Goal: Task Accomplishment & Management: Use online tool/utility

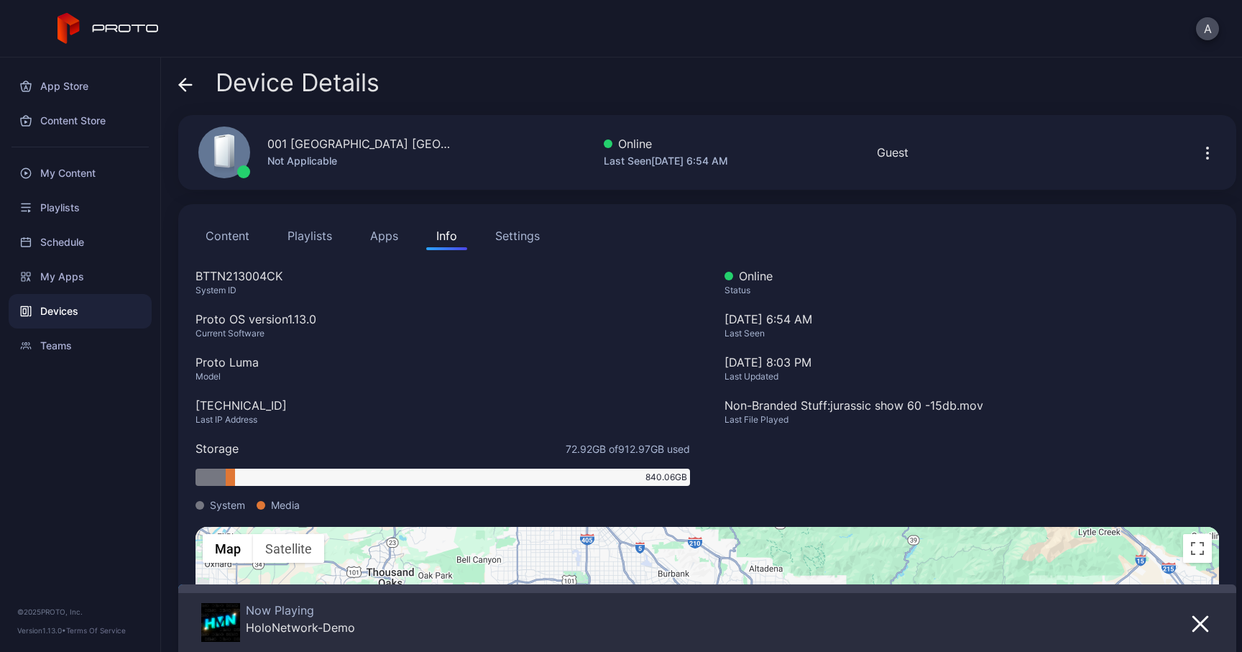
click at [193, 87] on div "Device Details" at bounding box center [278, 86] width 201 height 35
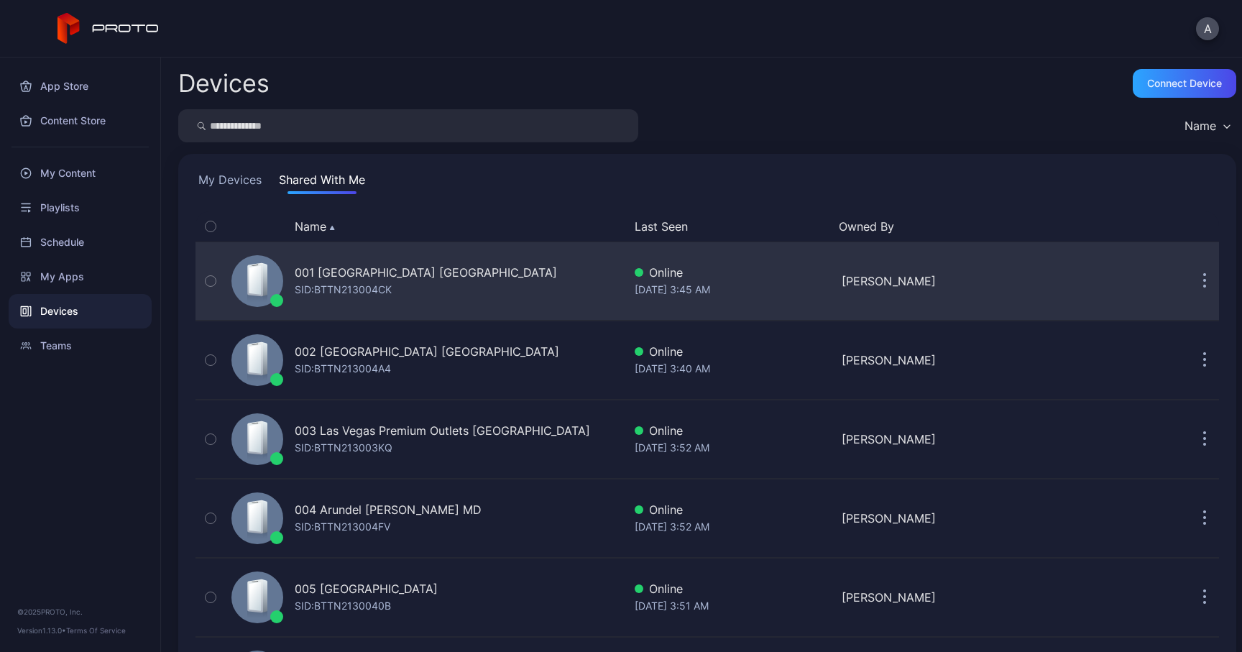
click at [1191, 285] on button "button" at bounding box center [1205, 281] width 29 height 29
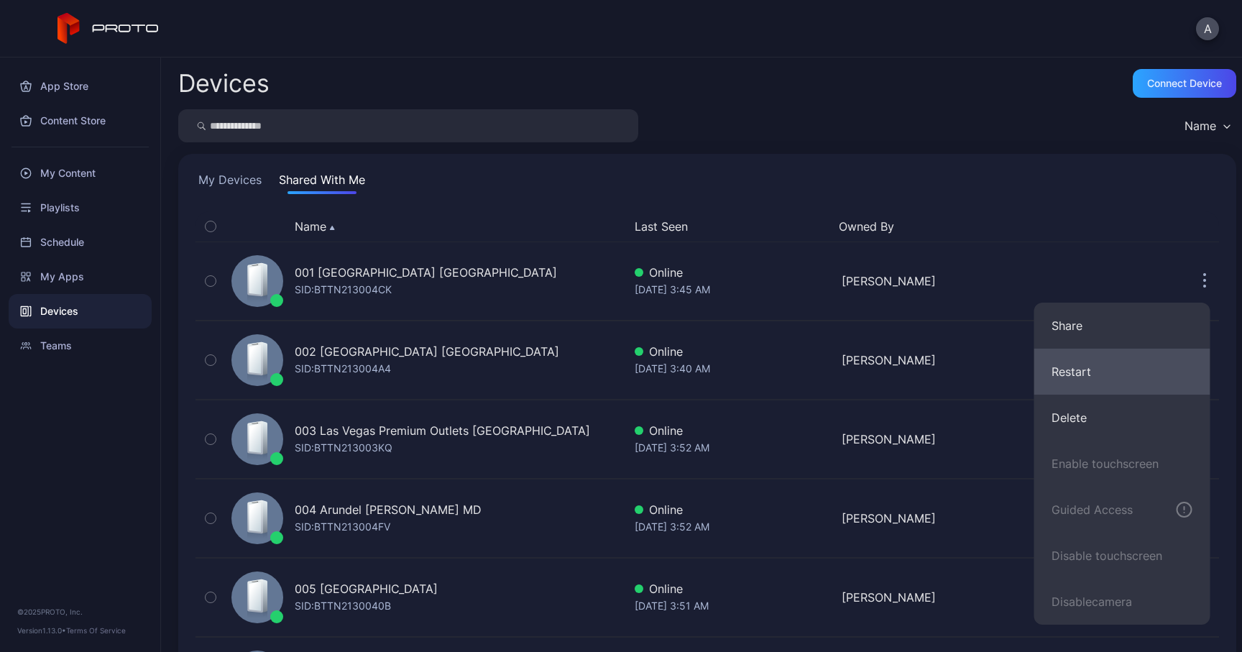
click at [1090, 364] on button "Restart" at bounding box center [1123, 372] width 176 height 46
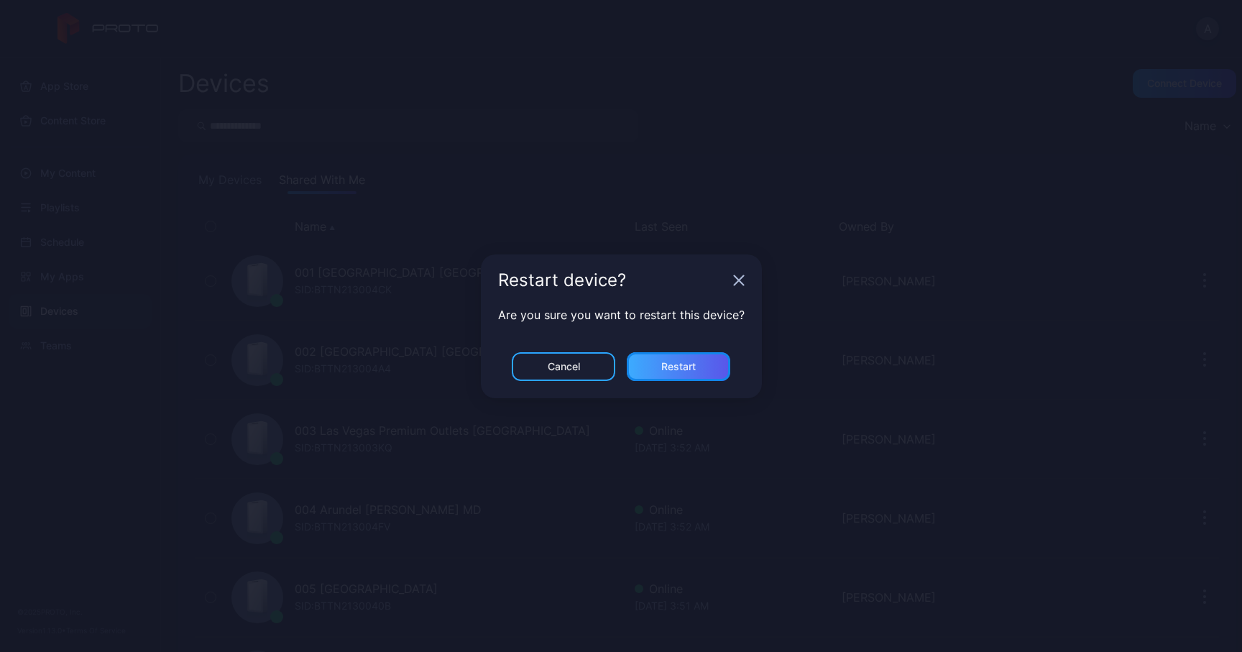
click at [687, 362] on div "Restart" at bounding box center [678, 367] width 35 height 12
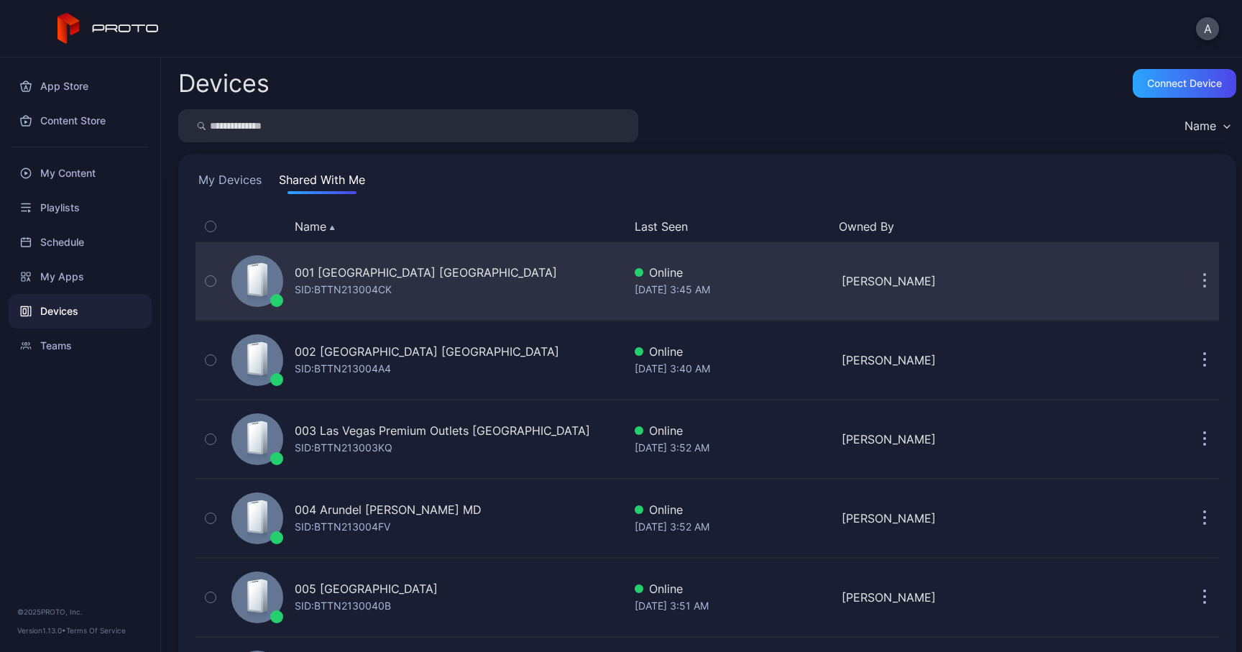
click at [1191, 276] on button "button" at bounding box center [1205, 281] width 29 height 29
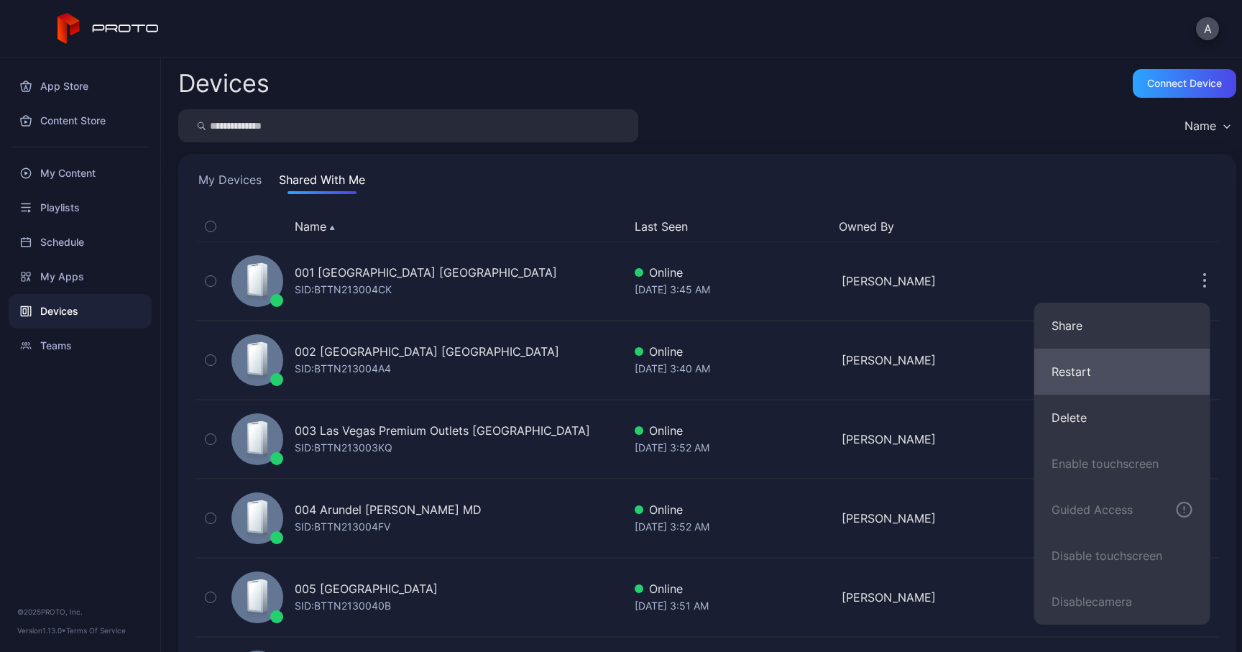
click at [1081, 368] on button "Restart" at bounding box center [1123, 372] width 176 height 46
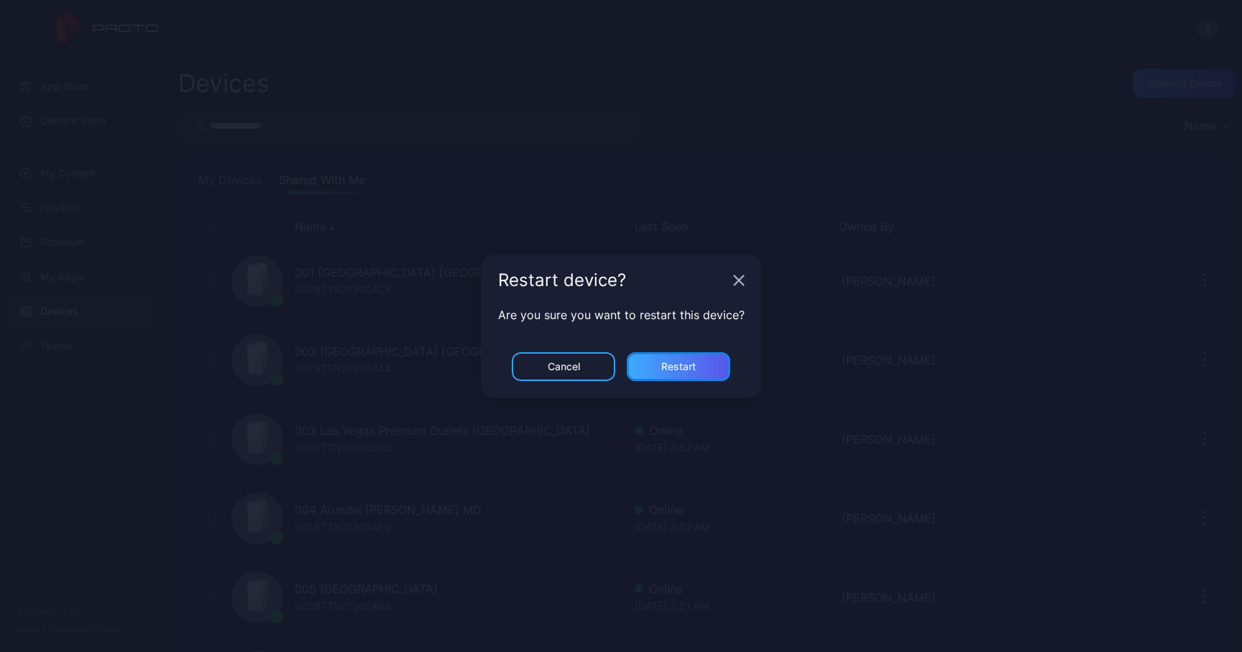
click at [661, 374] on div "Restart" at bounding box center [679, 366] width 104 height 29
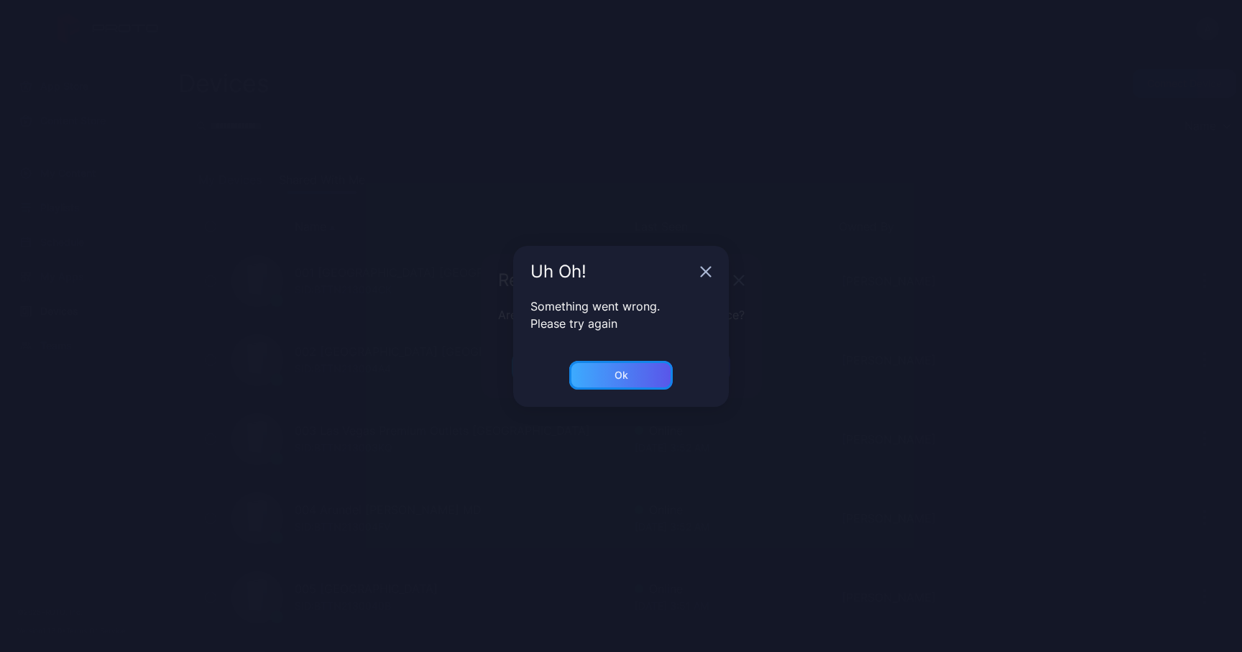
click at [610, 368] on div "Ok" at bounding box center [621, 375] width 104 height 29
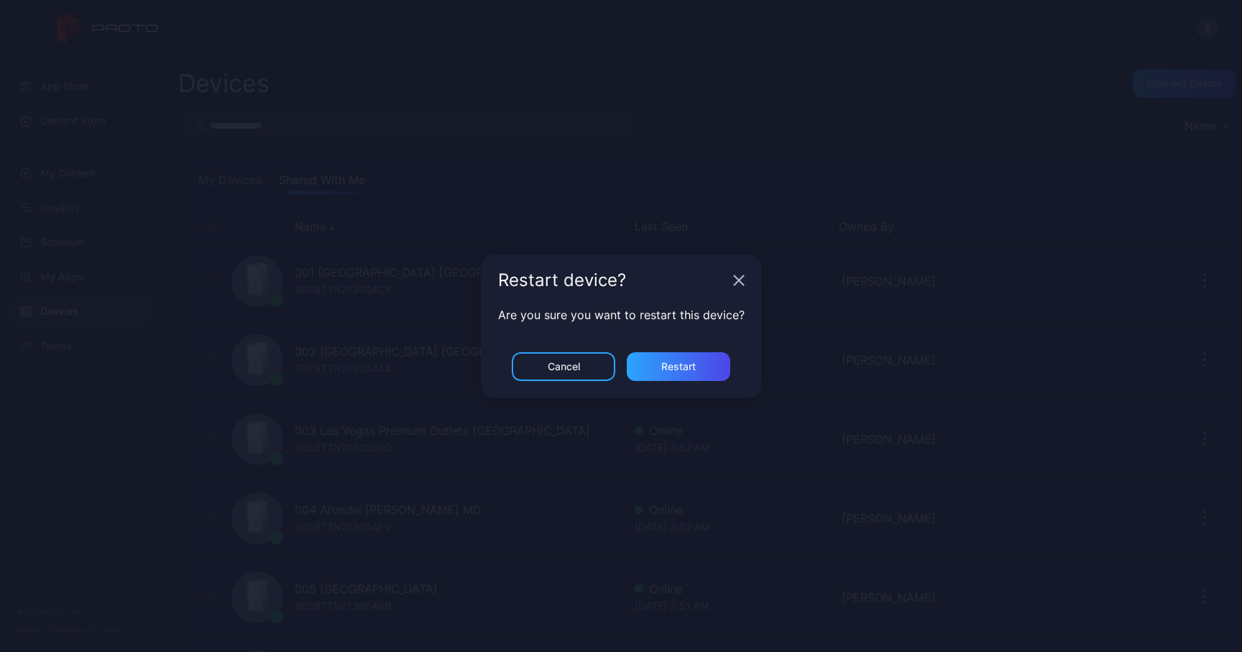
click at [736, 278] on icon "button" at bounding box center [739, 281] width 12 height 12
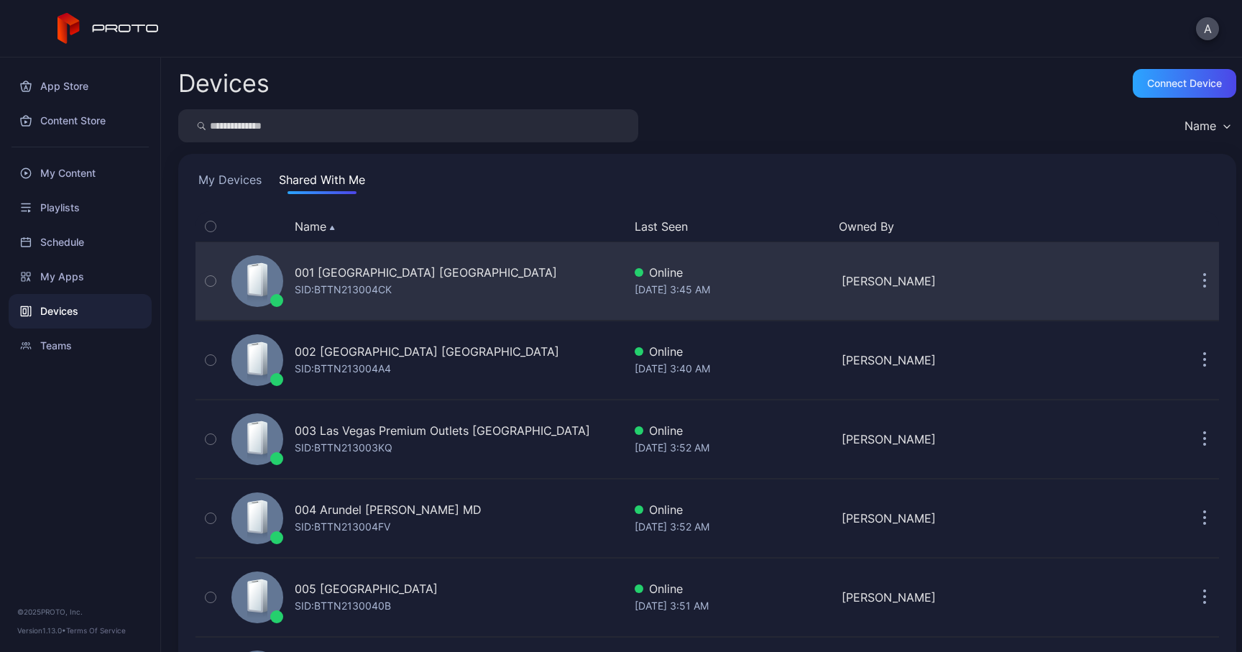
click at [539, 274] on div "001 Del Amo Fashion Center CA SID: BTTN213004CK" at bounding box center [425, 281] width 398 height 72
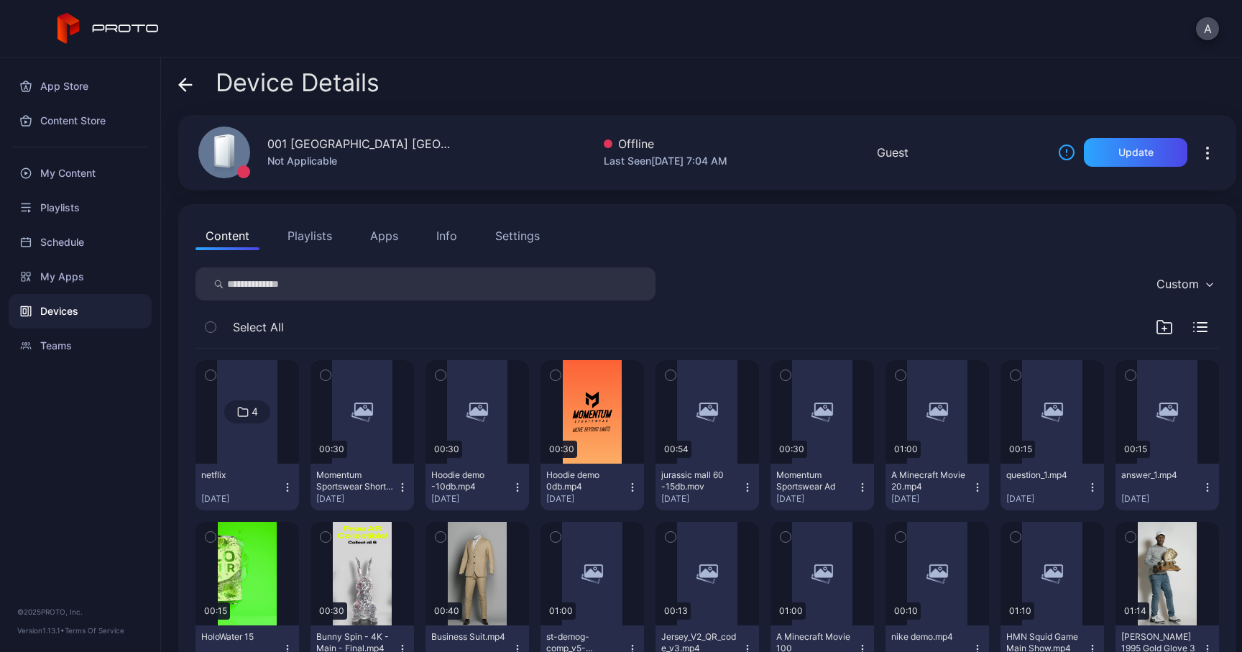
click at [189, 81] on icon at bounding box center [185, 85] width 14 height 14
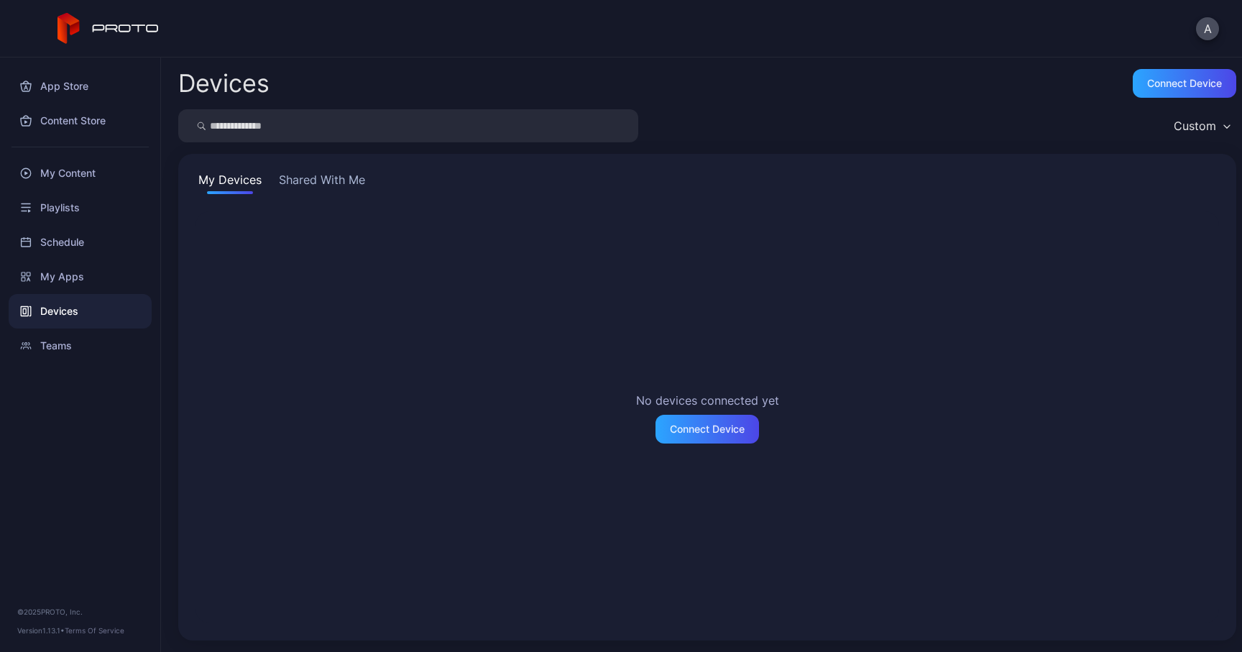
click at [114, 301] on div "Devices" at bounding box center [80, 311] width 143 height 35
click at [324, 178] on button "Shared With Me" at bounding box center [322, 182] width 92 height 23
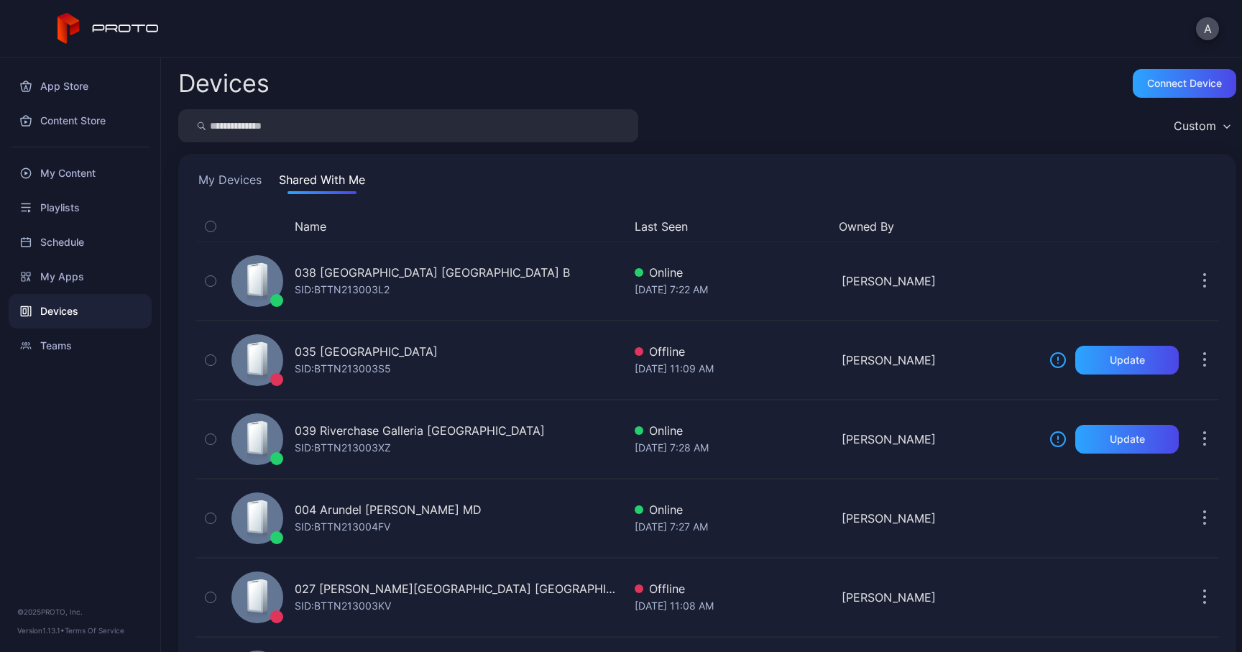
click at [353, 223] on div "Name" at bounding box center [425, 226] width 398 height 17
click at [322, 229] on button "Name" at bounding box center [311, 226] width 32 height 17
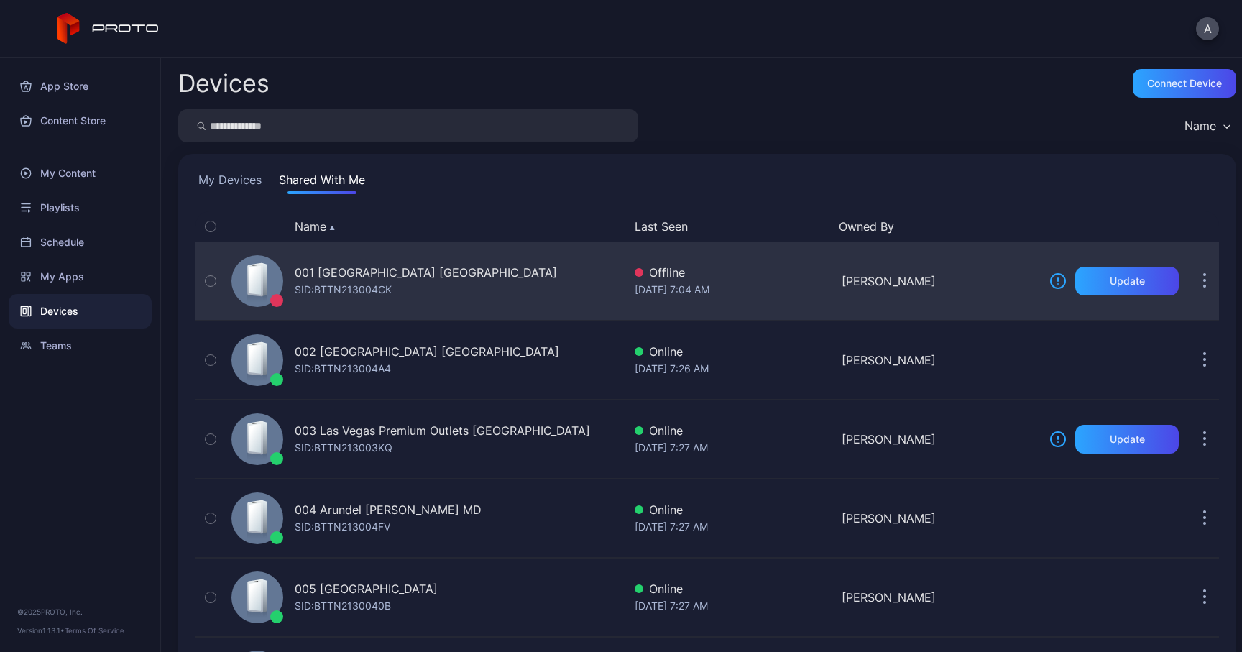
click at [1204, 282] on icon "button" at bounding box center [1205, 282] width 2 height 2
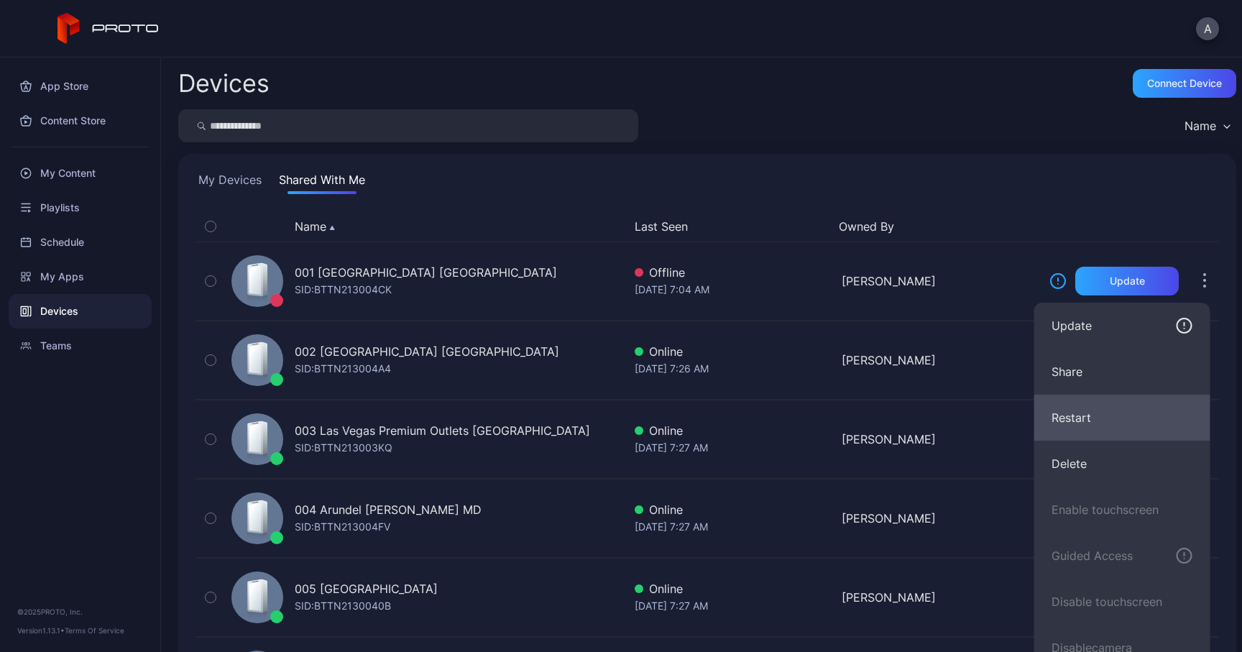
click at [1071, 413] on button "Restart" at bounding box center [1123, 418] width 176 height 46
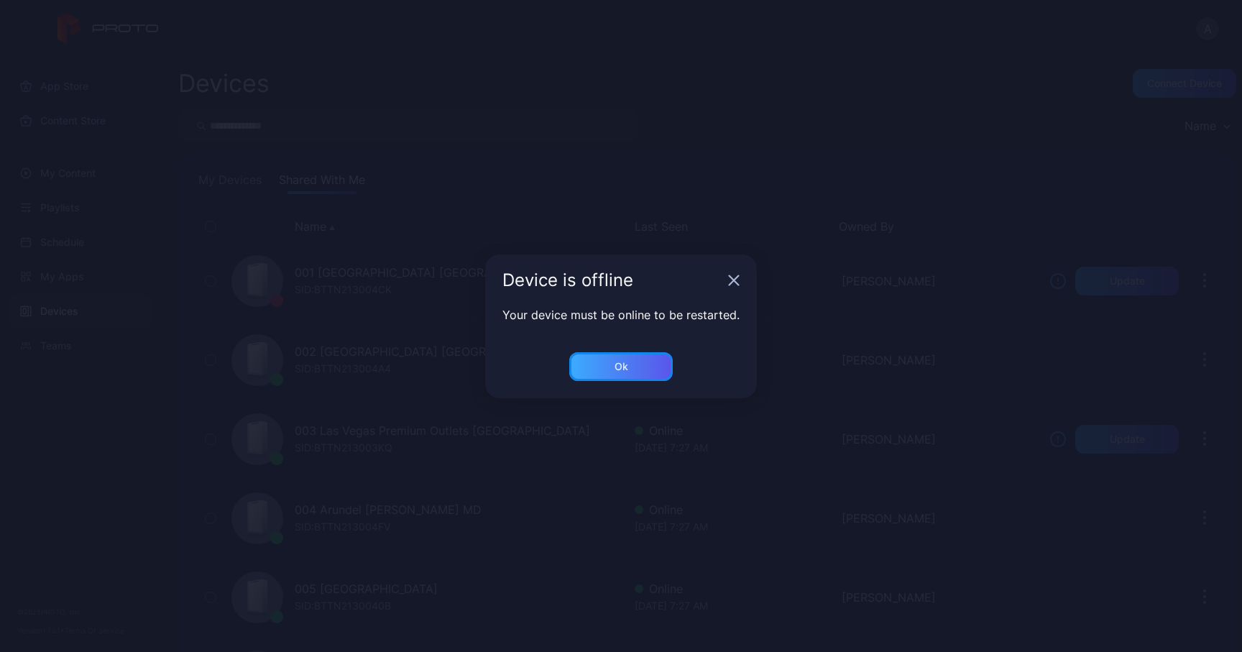
click at [643, 367] on div "Ok" at bounding box center [621, 366] width 104 height 29
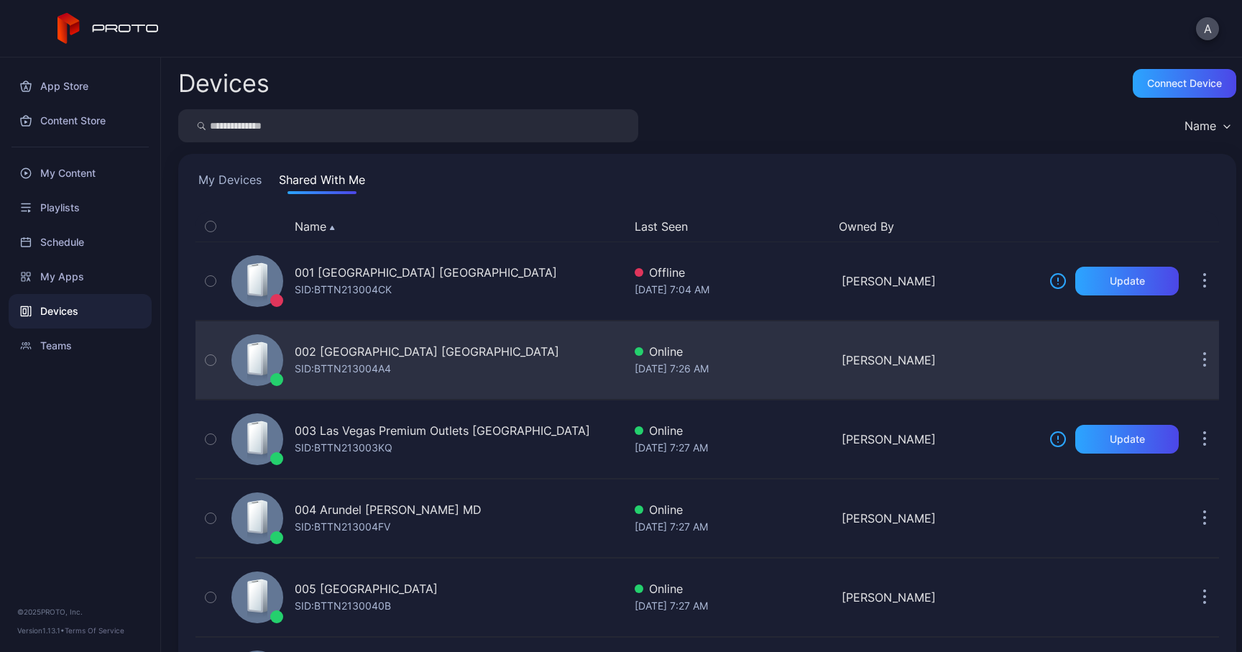
click at [1204, 362] on icon "button" at bounding box center [1206, 360] width 4 height 17
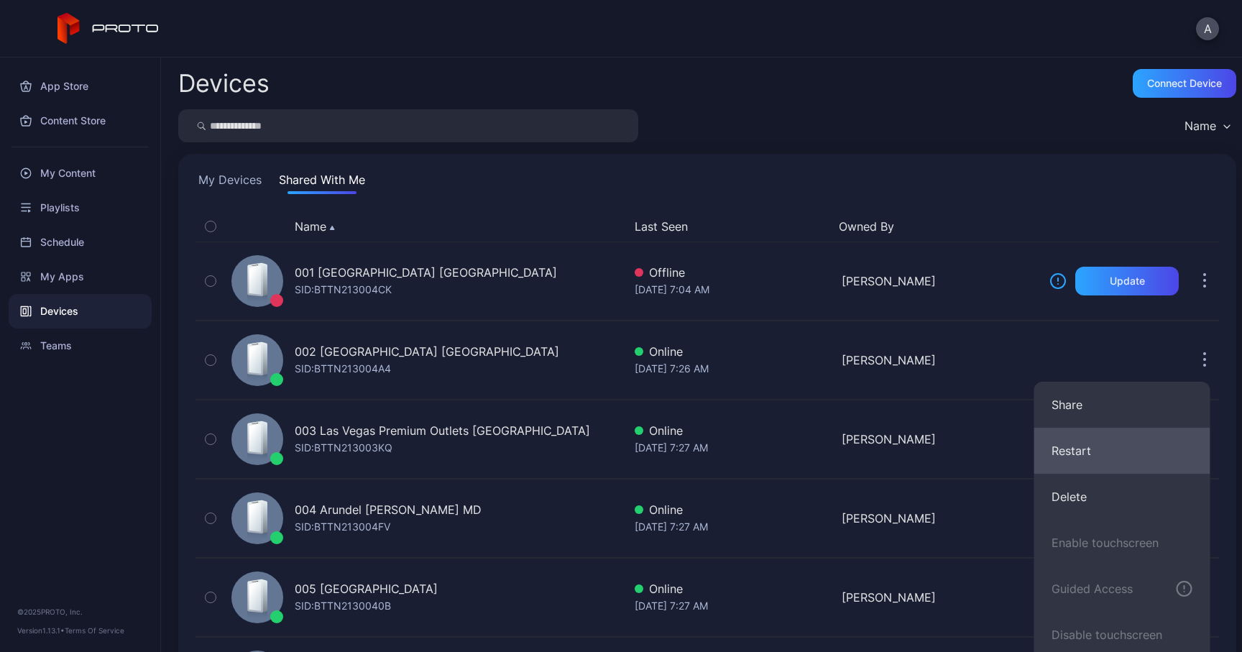
click at [1089, 454] on button "Restart" at bounding box center [1123, 451] width 176 height 46
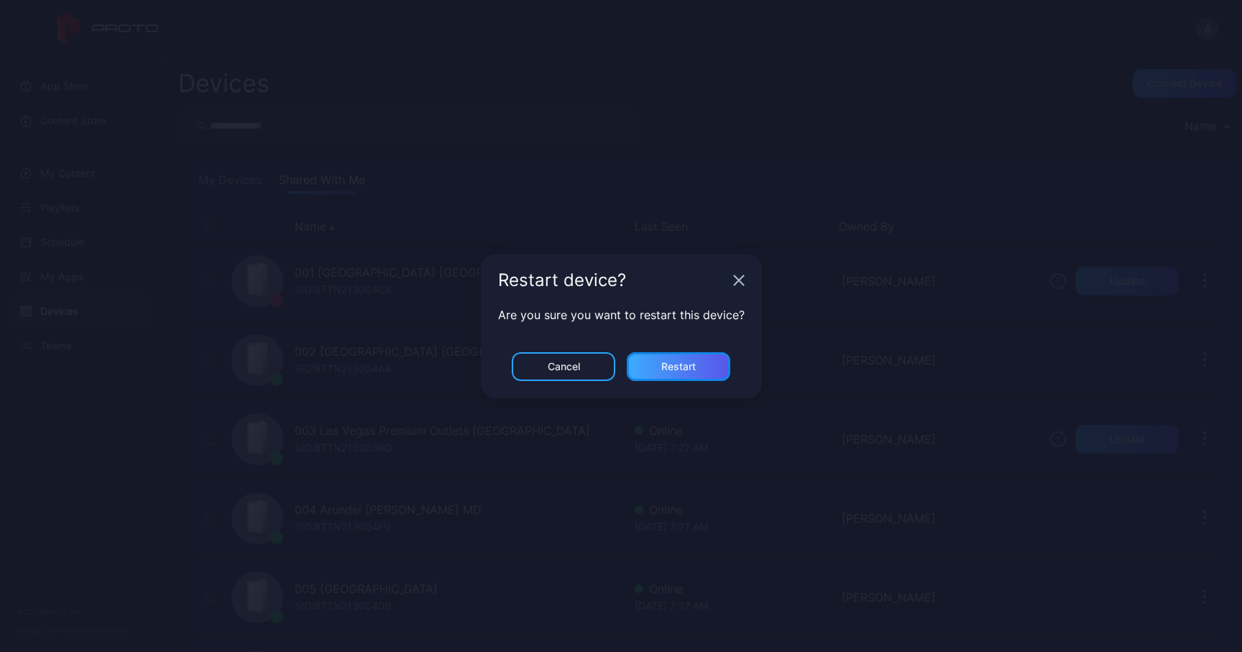
click at [709, 359] on div "Restart" at bounding box center [679, 366] width 104 height 29
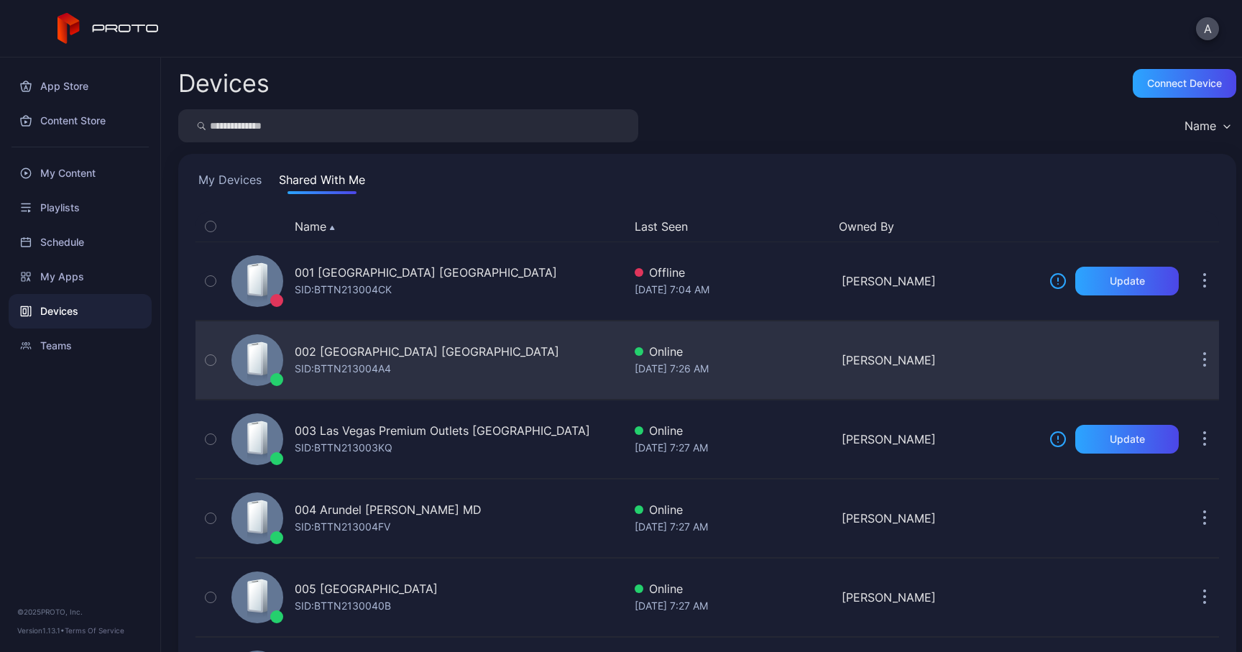
click at [534, 363] on div "002 [GEOGRAPHIC_DATA] [GEOGRAPHIC_DATA] SID: BTTN213004A4" at bounding box center [425, 360] width 398 height 72
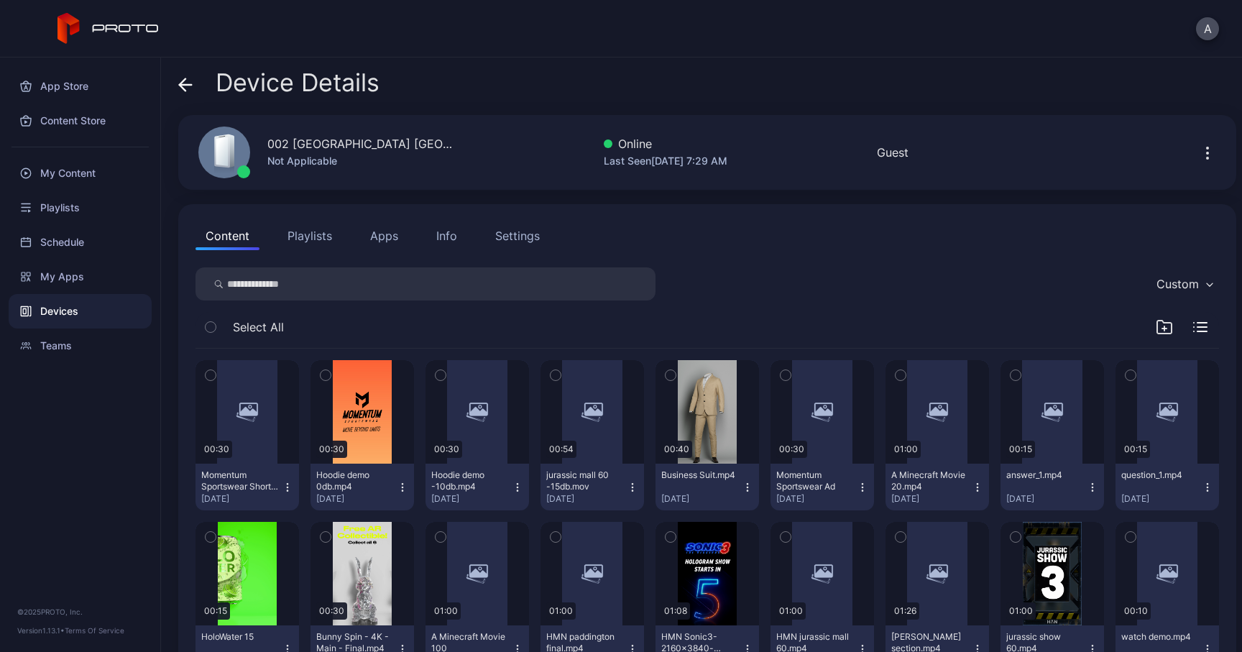
click at [391, 235] on button "Apps" at bounding box center [384, 235] width 48 height 29
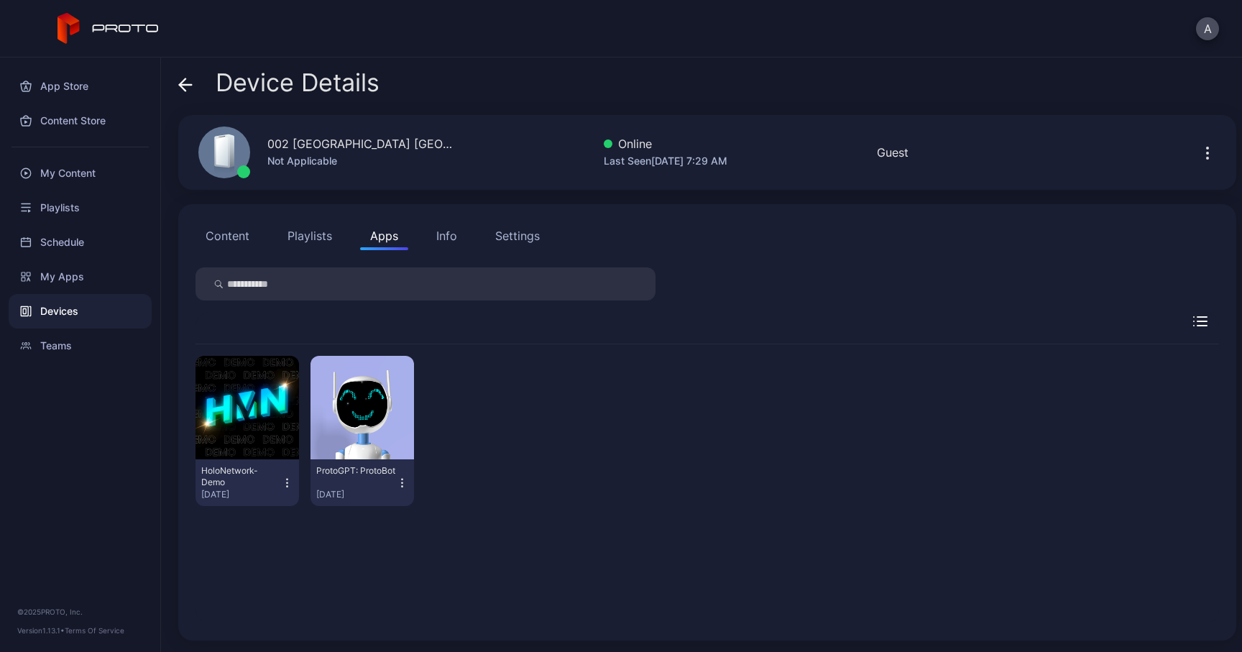
click at [457, 240] on button "Info" at bounding box center [446, 235] width 41 height 29
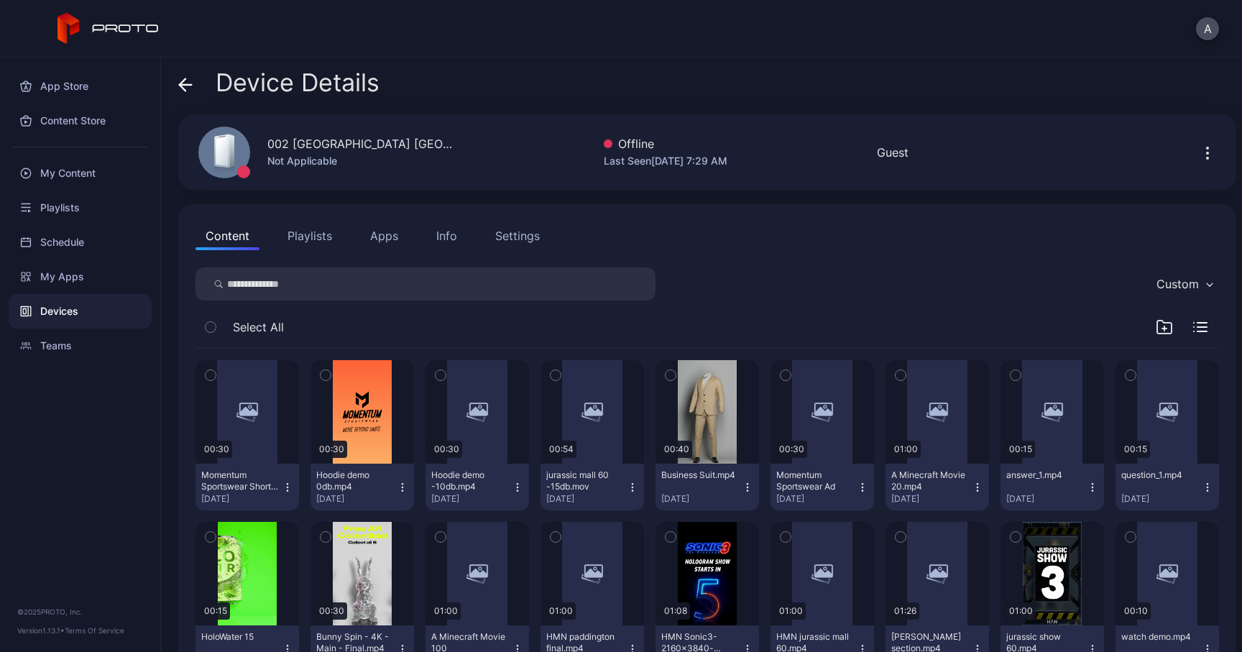
click at [381, 233] on button "Apps" at bounding box center [384, 235] width 48 height 29
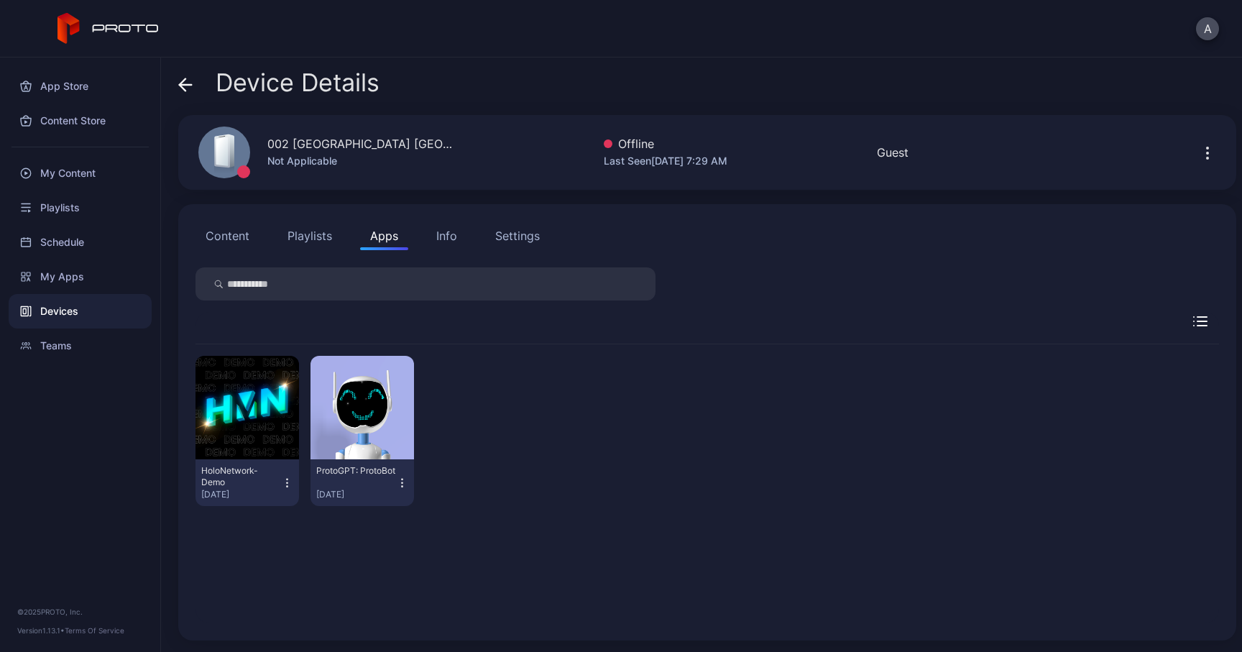
click at [242, 235] on button "Content" at bounding box center [228, 235] width 64 height 29
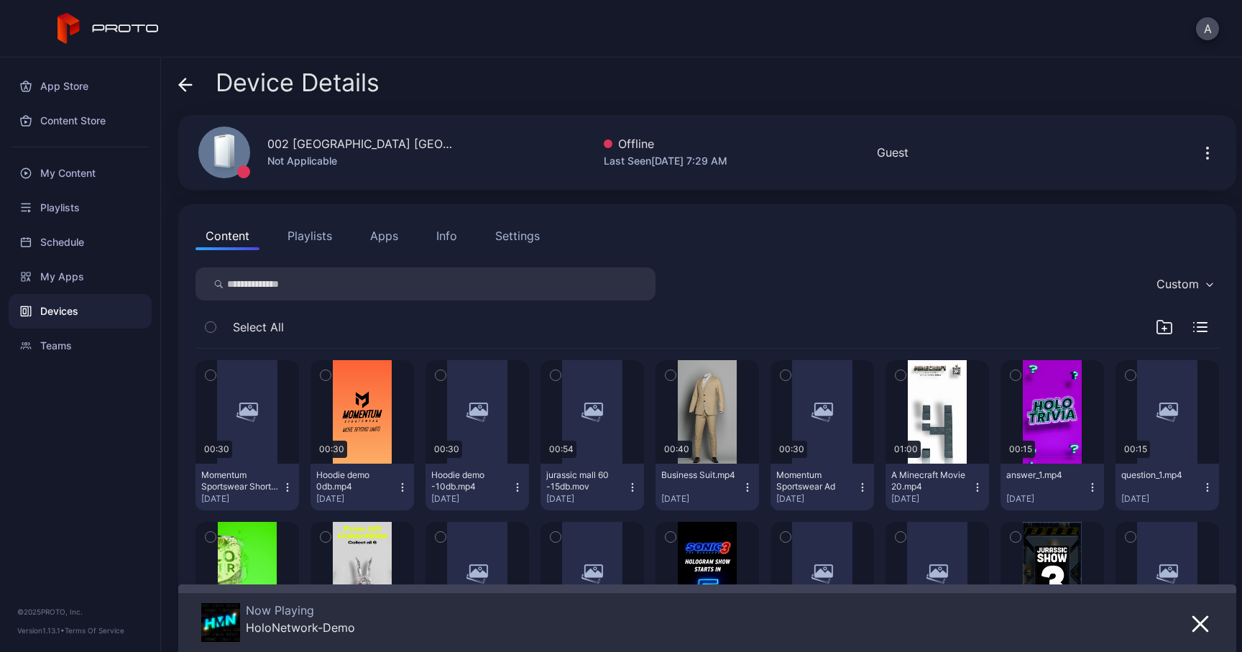
click at [382, 236] on button "Apps" at bounding box center [384, 235] width 48 height 29
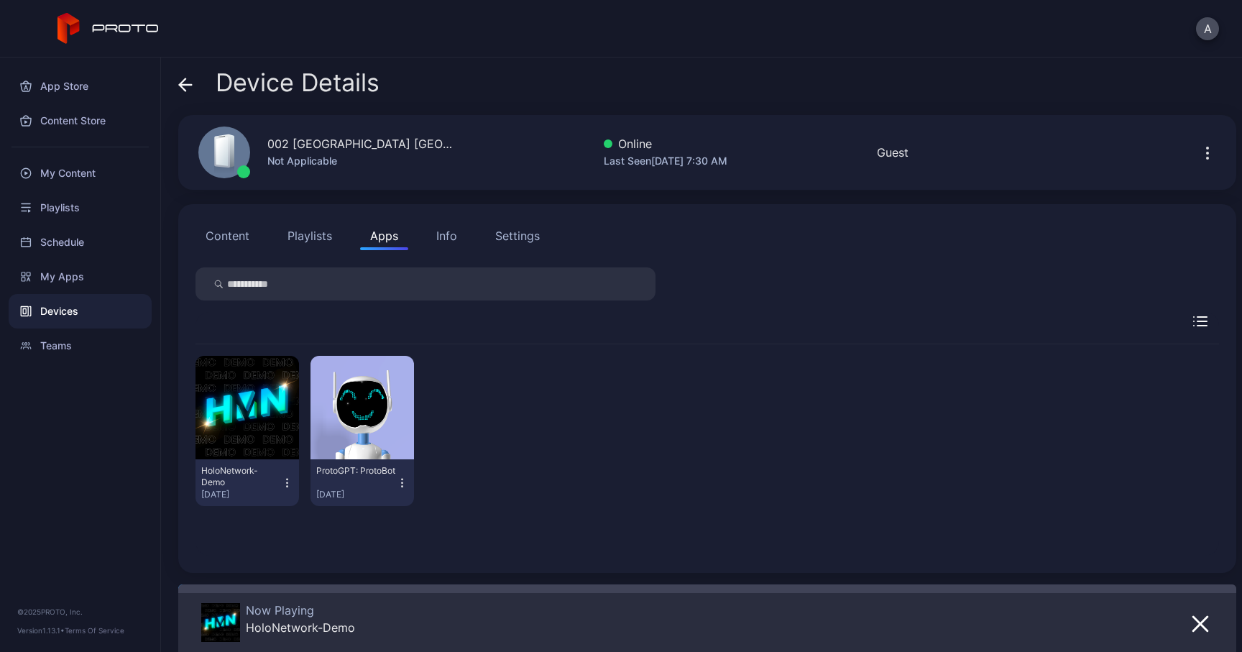
click at [442, 242] on div "Info" at bounding box center [446, 235] width 21 height 17
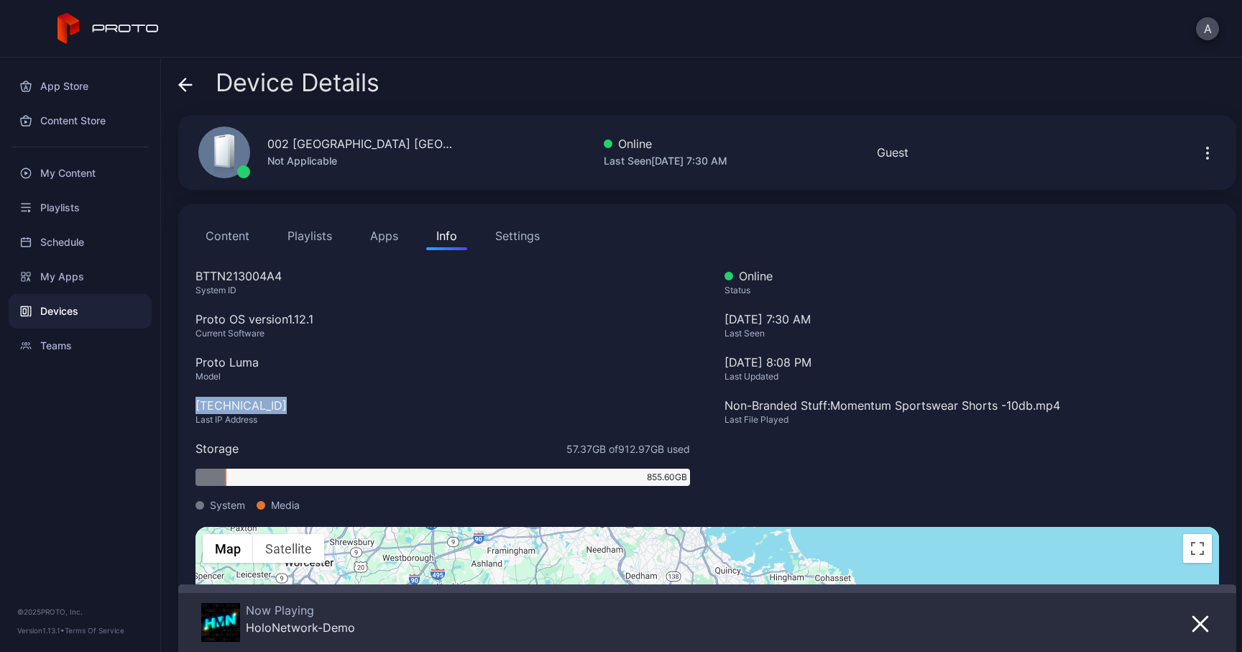
drag, startPoint x: 279, startPoint y: 407, endPoint x: 167, endPoint y: 413, distance: 112.3
click at [167, 413] on div "Device Details 002 Roosevelt Field Mall NY Not Applicable Online Last Seen Sep …" at bounding box center [701, 355] width 1081 height 595
copy div "[TECHNICAL_ID]"
click at [184, 85] on icon at bounding box center [186, 85] width 12 height 0
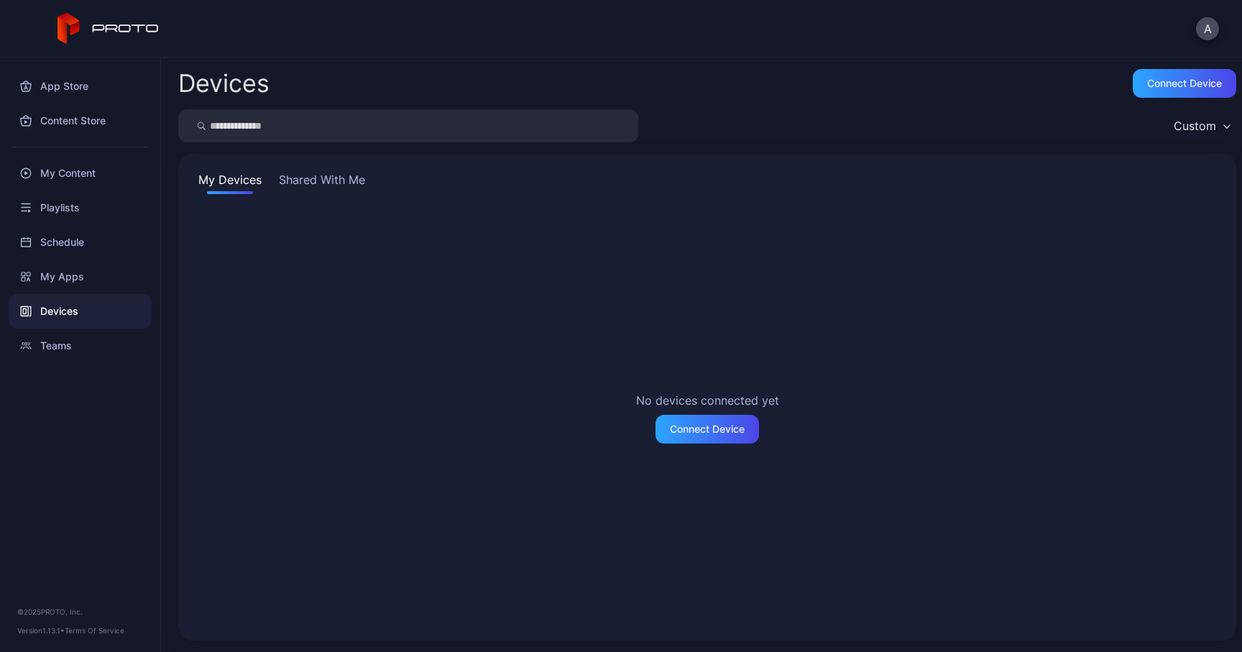
click at [319, 180] on button "Shared With Me" at bounding box center [322, 182] width 92 height 23
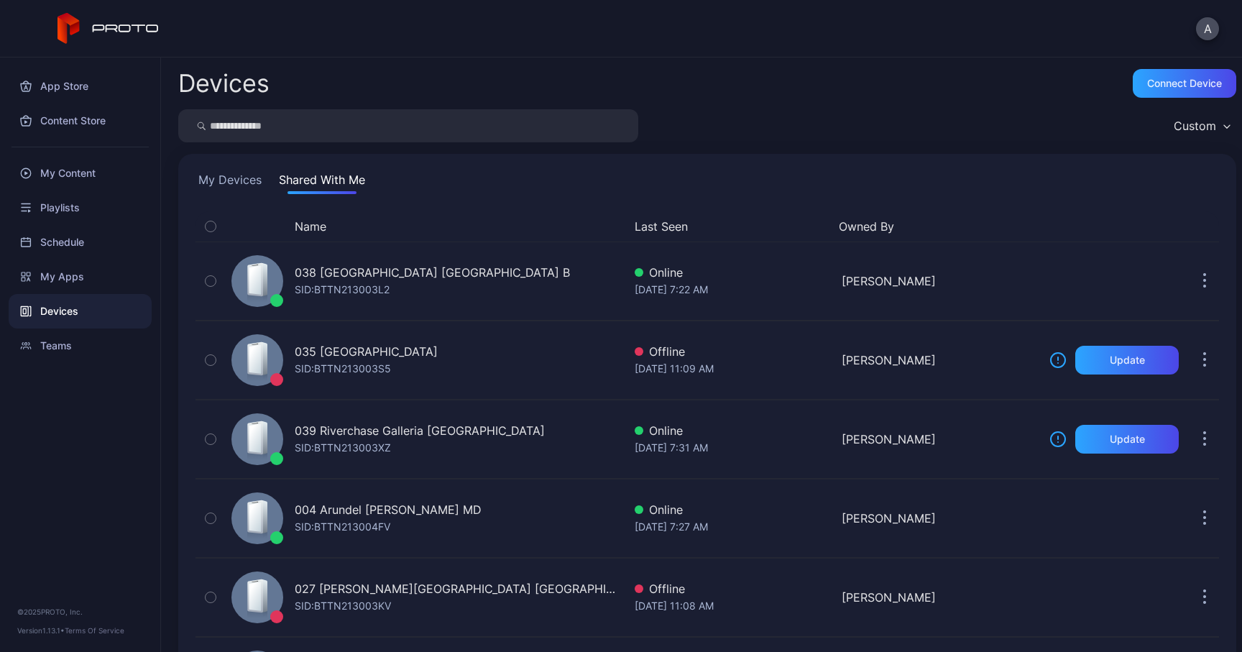
click at [326, 232] on button "Name" at bounding box center [311, 226] width 32 height 17
